Goal: Navigation & Orientation: Find specific page/section

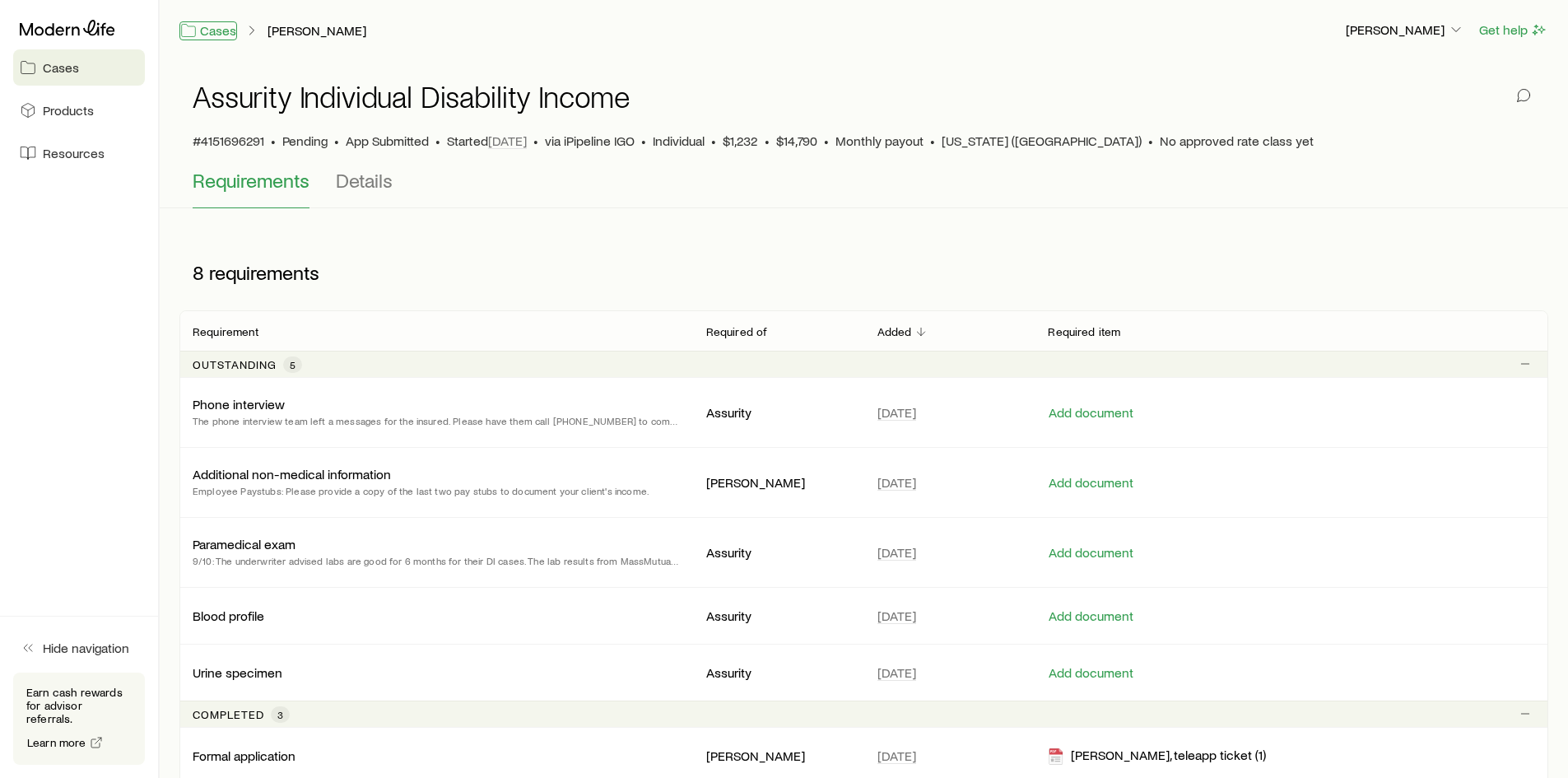
click at [220, 35] on link "Cases" at bounding box center [208, 31] width 57 height 19
